Goal: Book appointment/travel/reservation

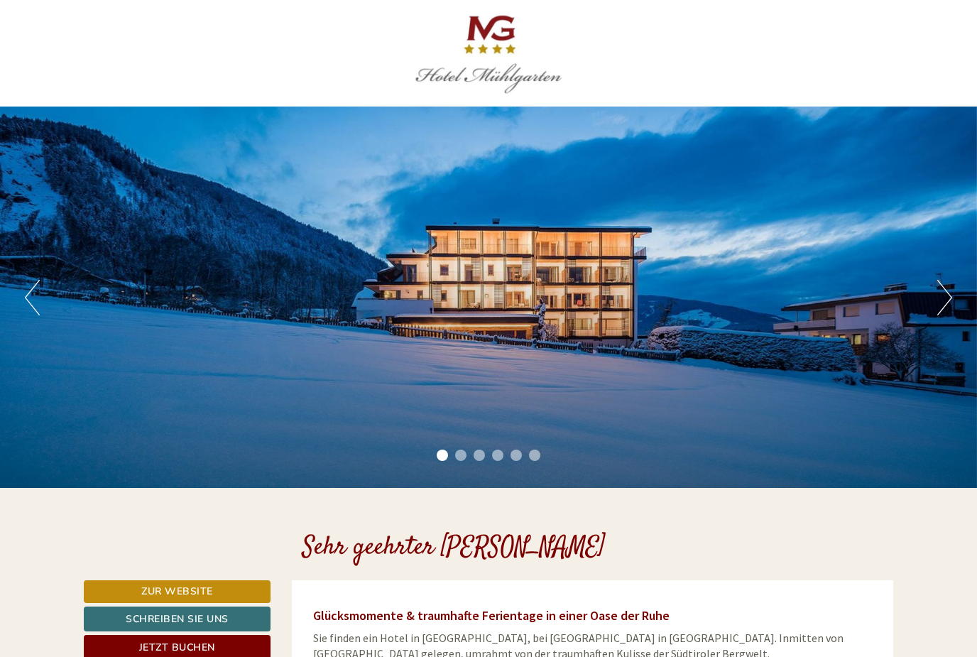
click at [944, 299] on button "Next" at bounding box center [944, 298] width 15 height 36
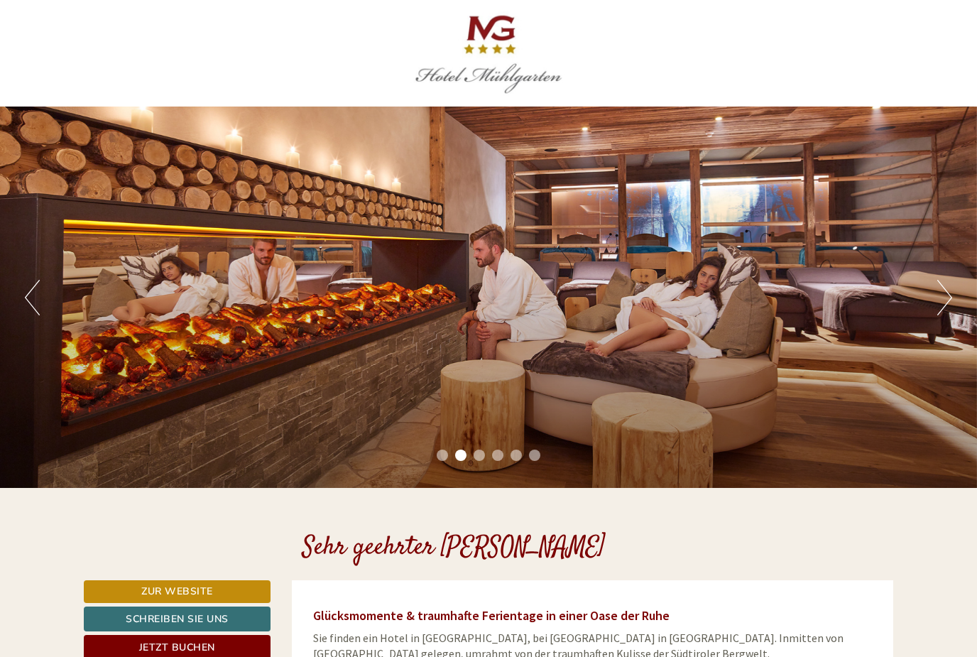
click at [951, 305] on button "Next" at bounding box center [944, 298] width 15 height 36
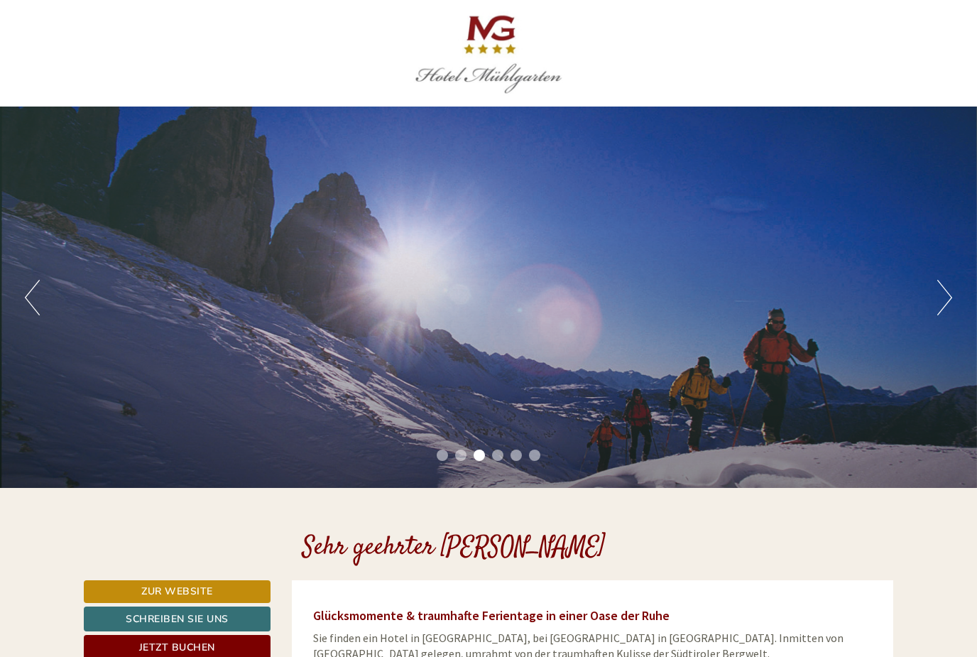
click at [948, 310] on button "Next" at bounding box center [944, 298] width 15 height 36
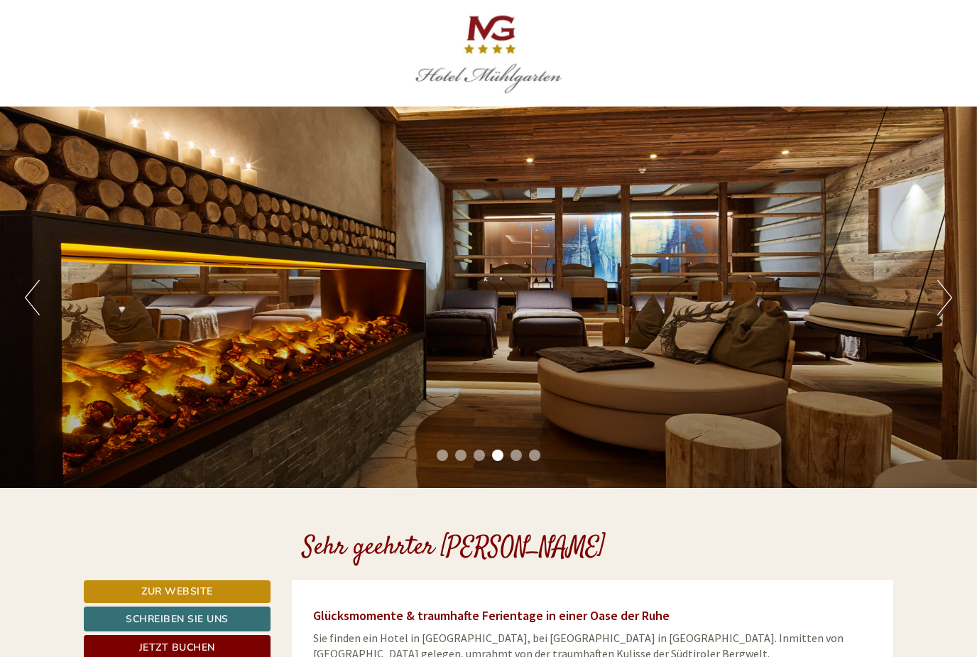
click at [942, 315] on button "Next" at bounding box center [944, 298] width 15 height 36
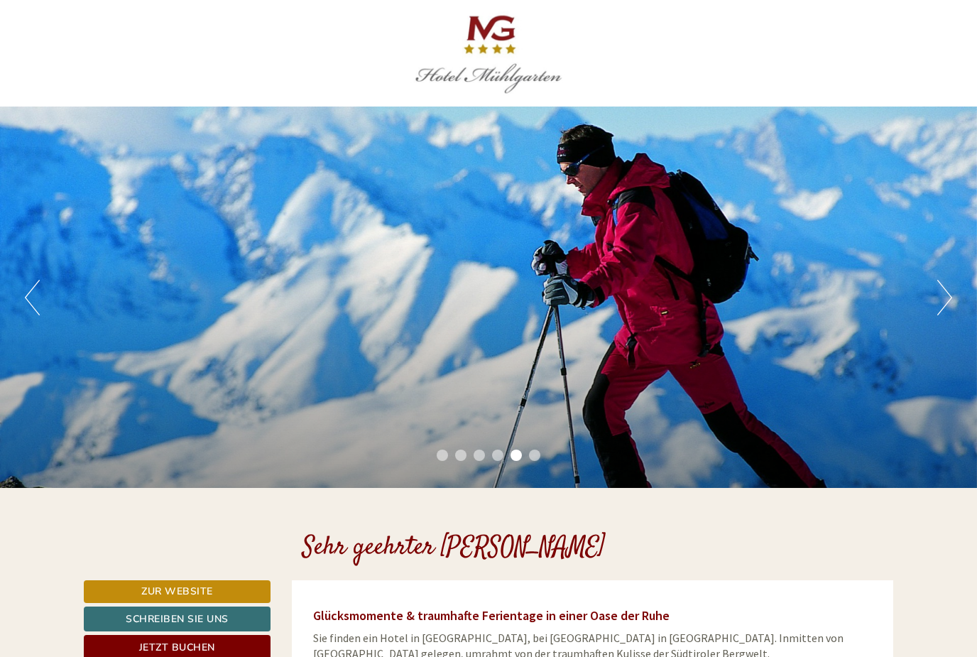
click at [944, 313] on button "Next" at bounding box center [944, 298] width 15 height 36
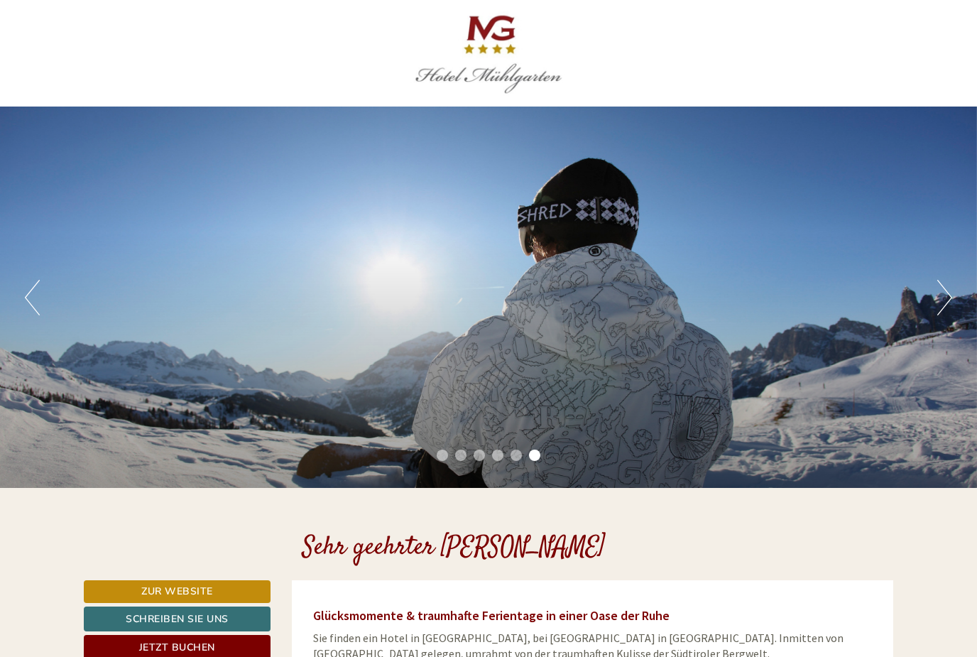
click at [951, 312] on button "Next" at bounding box center [944, 298] width 15 height 36
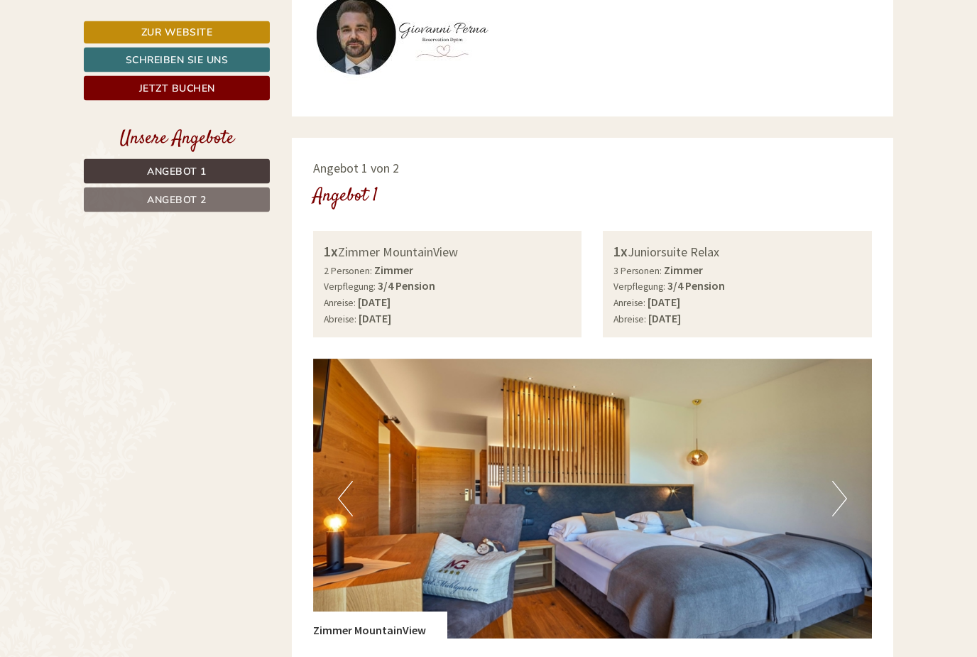
scroll to position [705, 0]
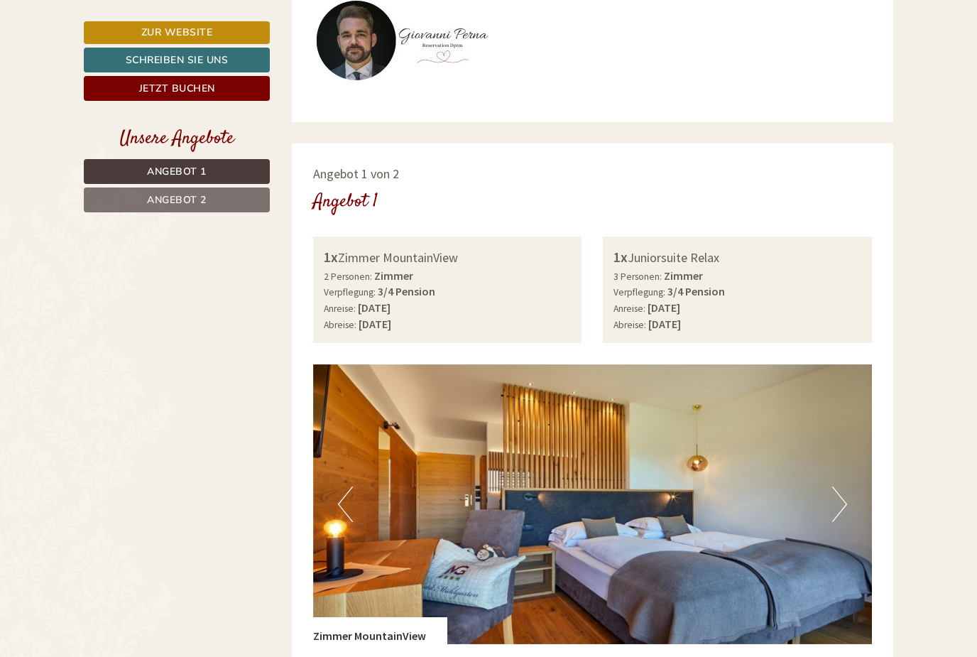
click at [696, 284] on b "3/4 Pension" at bounding box center [696, 291] width 58 height 14
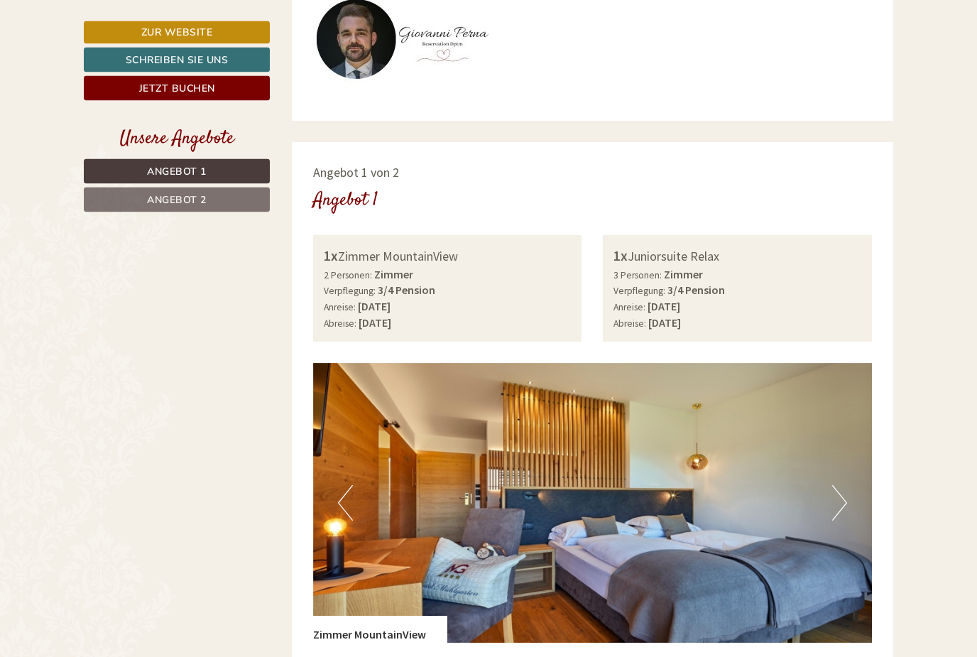
scroll to position [706, 0]
click at [699, 257] on div "1x Juniorsuite Relax" at bounding box center [737, 256] width 248 height 21
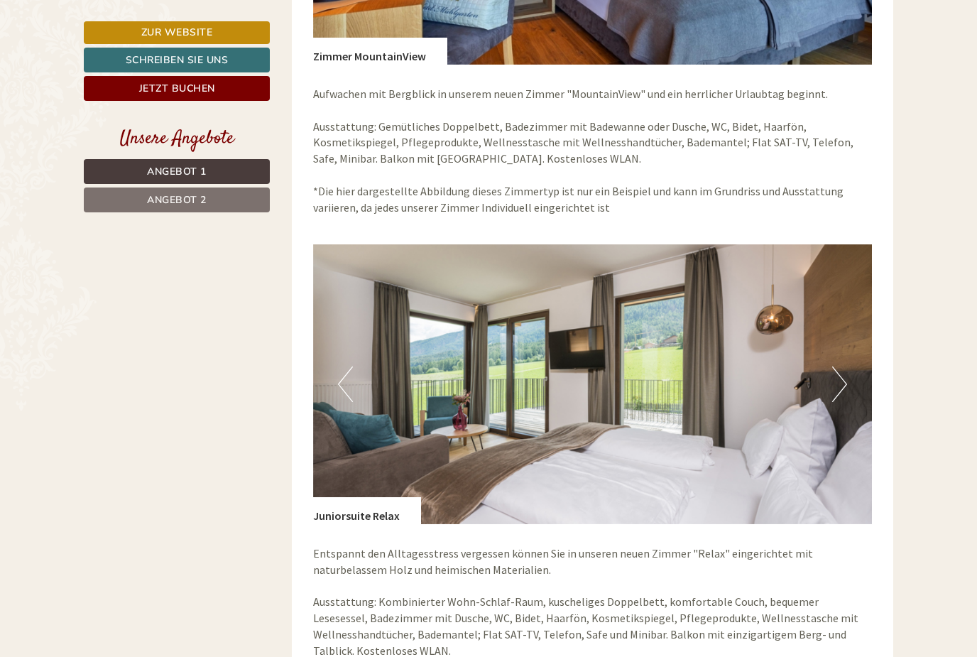
scroll to position [1274, 0]
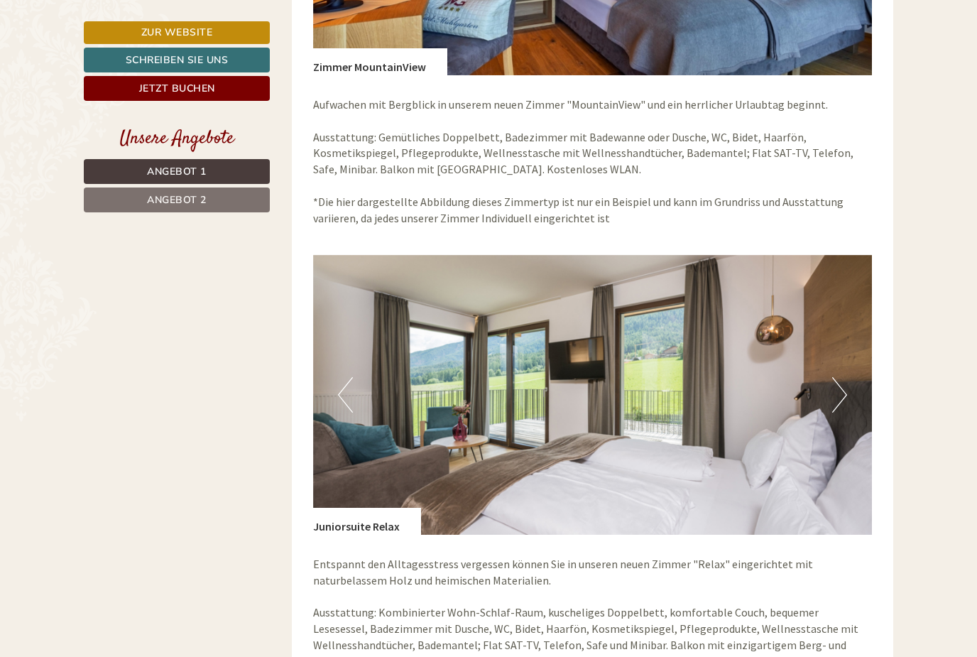
click at [841, 385] on button "Next" at bounding box center [839, 395] width 15 height 36
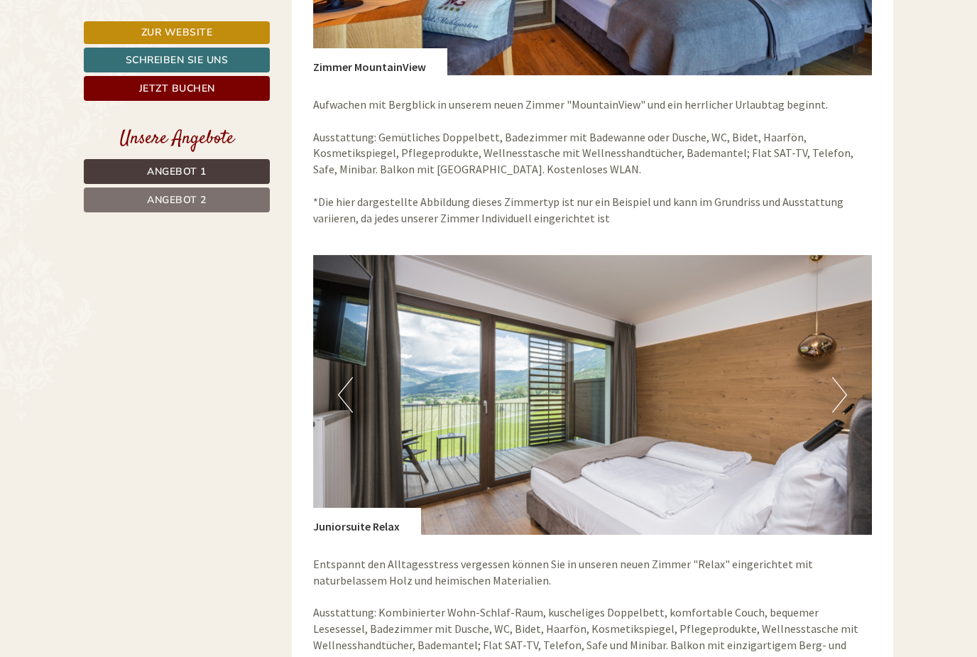
click at [839, 391] on button "Next" at bounding box center [839, 395] width 15 height 36
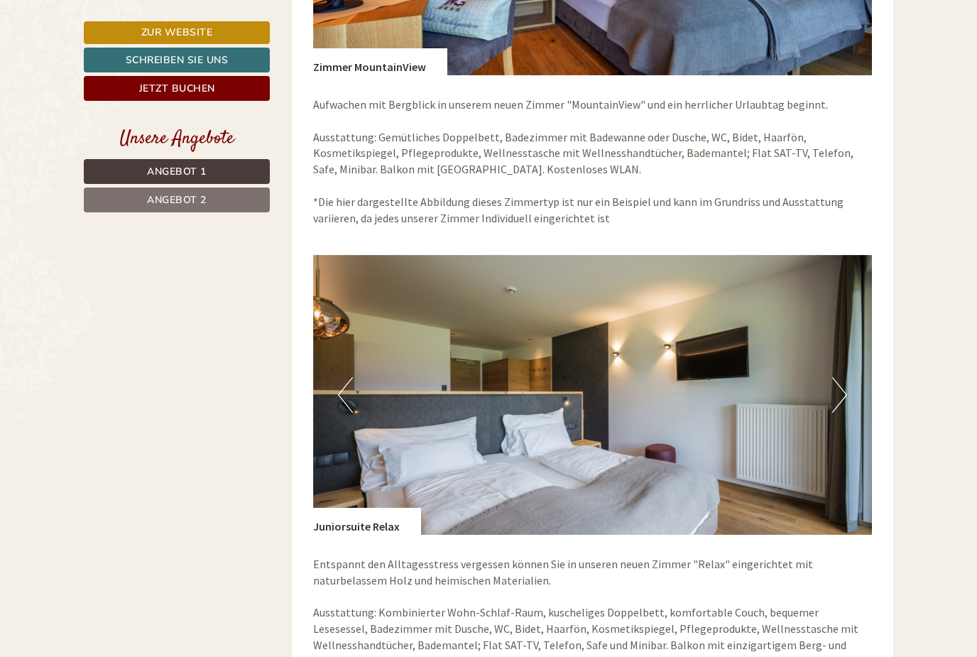
click at [841, 397] on button "Next" at bounding box center [839, 395] width 15 height 36
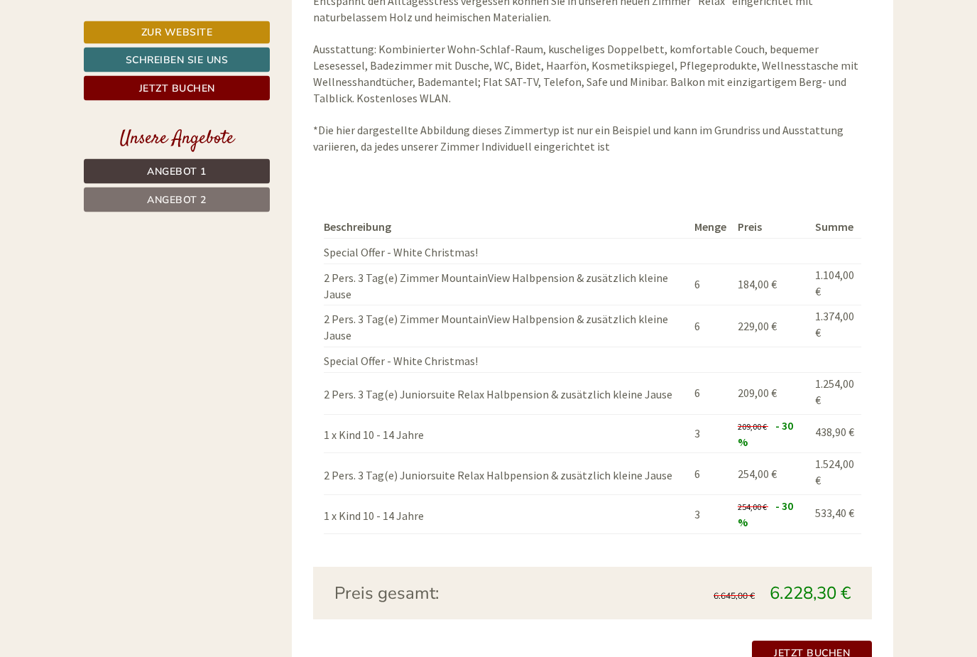
scroll to position [1837, 0]
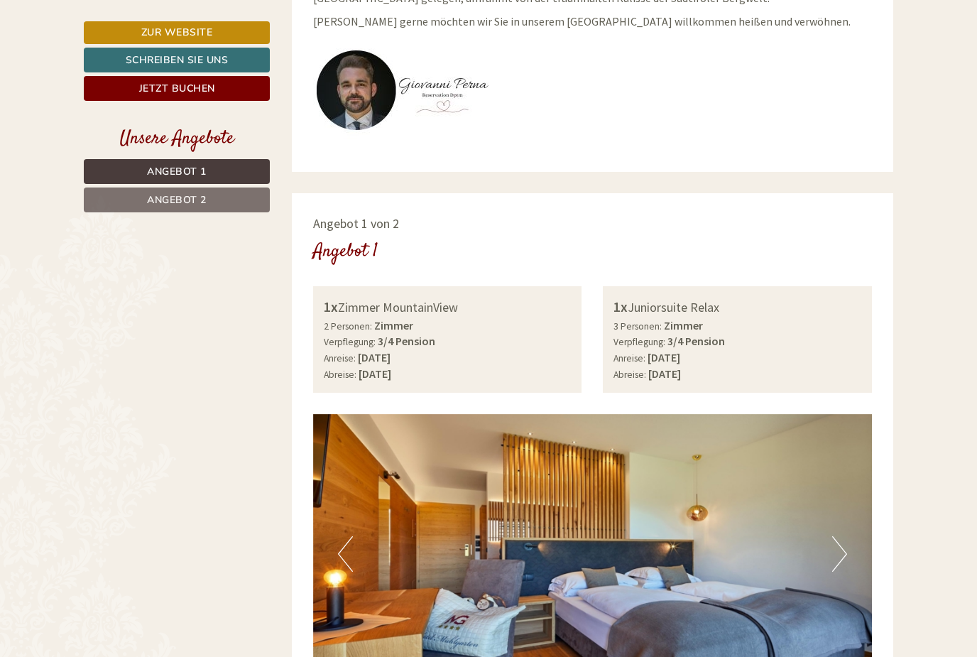
scroll to position [654, 0]
